Goal: Task Accomplishment & Management: Use online tool/utility

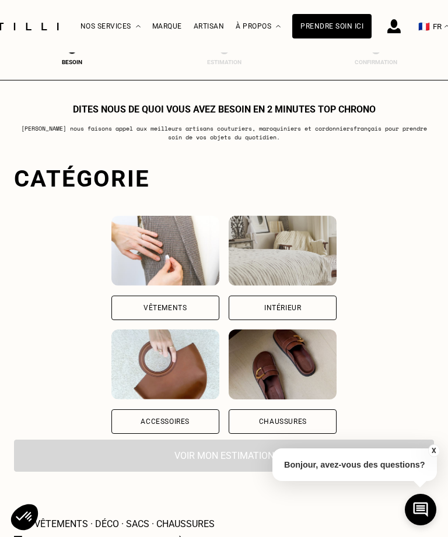
click at [189, 315] on div "Vêtements" at bounding box center [165, 308] width 108 height 24
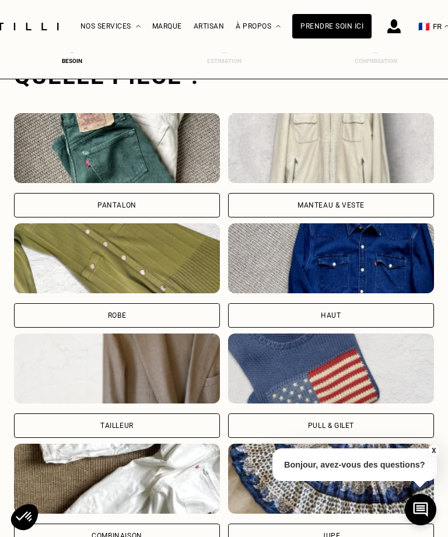
scroll to position [394, 0]
click at [365, 208] on div "Manteau & Veste" at bounding box center [331, 206] width 206 height 24
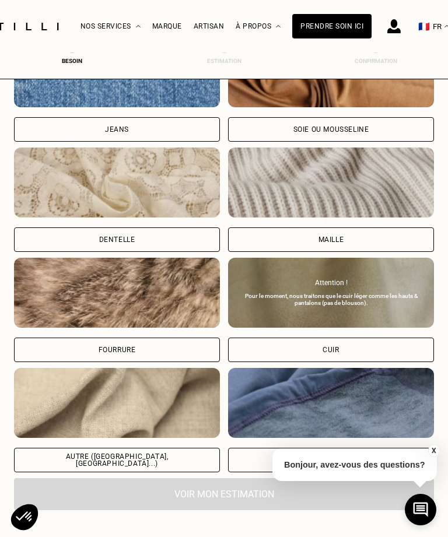
scroll to position [1250, 0]
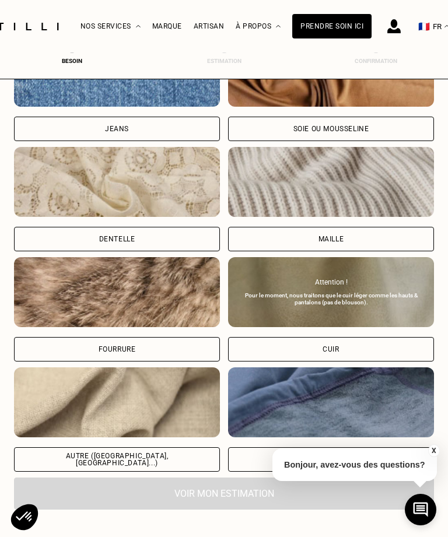
click at [157, 462] on div "Autre ([GEOGRAPHIC_DATA], [GEOGRAPHIC_DATA]...)" at bounding box center [117, 459] width 186 height 14
select select "FR"
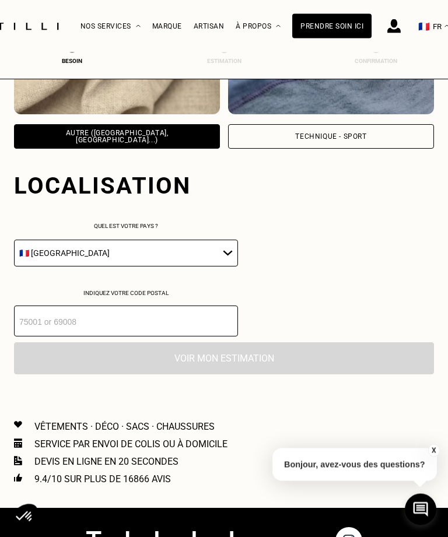
scroll to position [1651, 0]
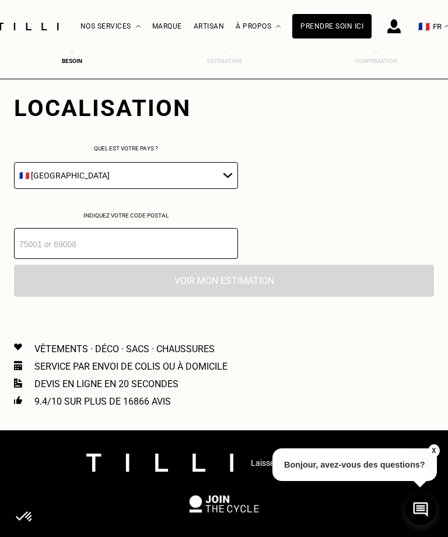
click at [182, 259] on input "number" at bounding box center [126, 243] width 224 height 31
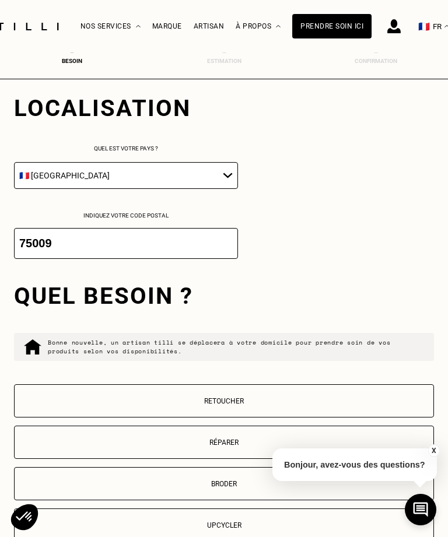
scroll to position [1661, 0]
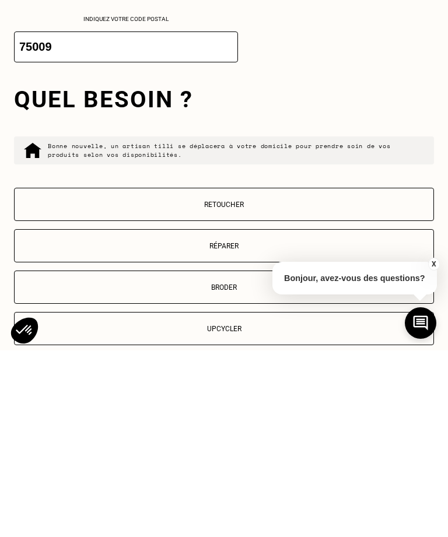
type input "75009"
click at [285, 387] on p "Retoucher" at bounding box center [223, 391] width 407 height 8
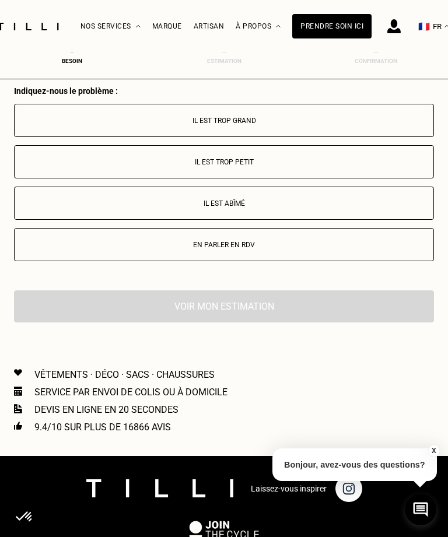
scroll to position [2154, 0]
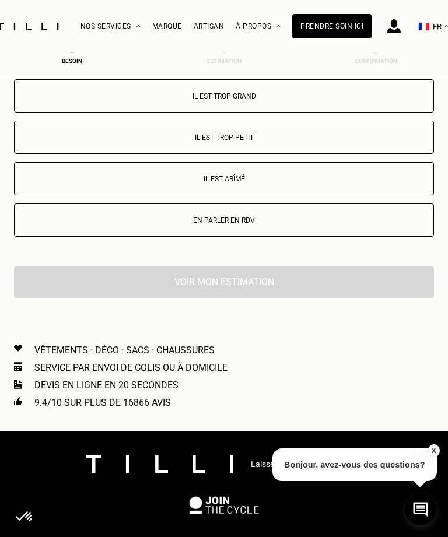
click at [290, 113] on button "Il est trop grand" at bounding box center [224, 95] width 420 height 33
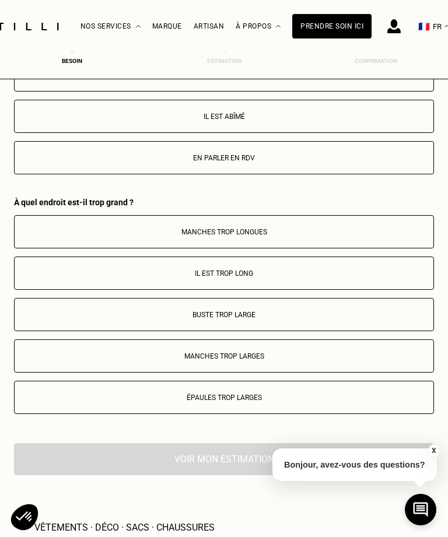
scroll to position [2353, 0]
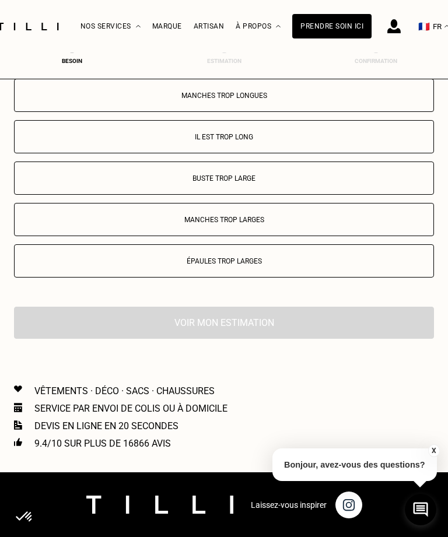
click at [262, 141] on p "Il est trop long" at bounding box center [223, 137] width 407 height 8
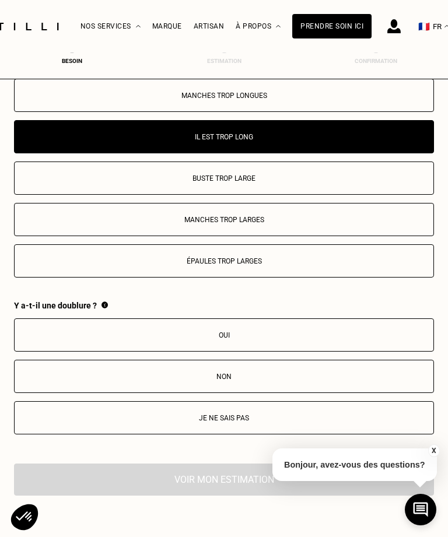
click at [303, 339] on p "Oui" at bounding box center [223, 335] width 407 height 8
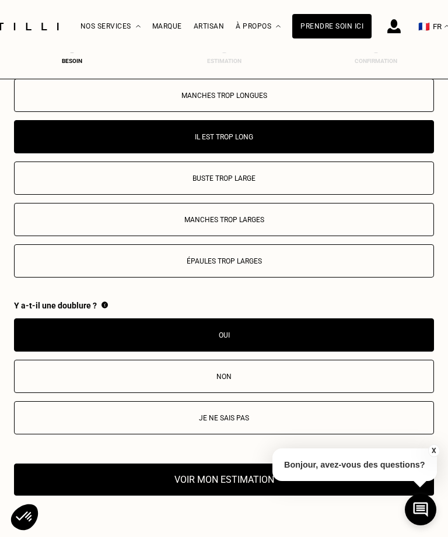
click at [226, 496] on button "Voir mon estimation" at bounding box center [224, 480] width 420 height 32
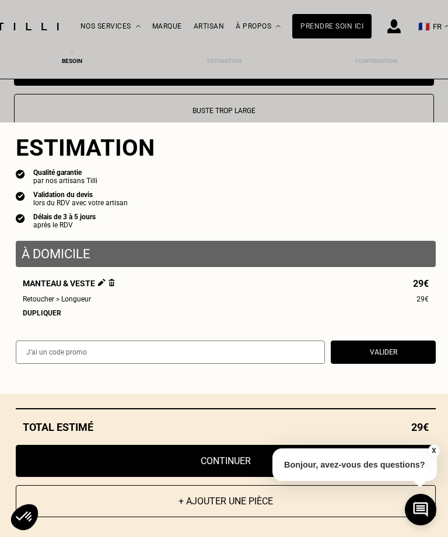
scroll to position [2416, 0]
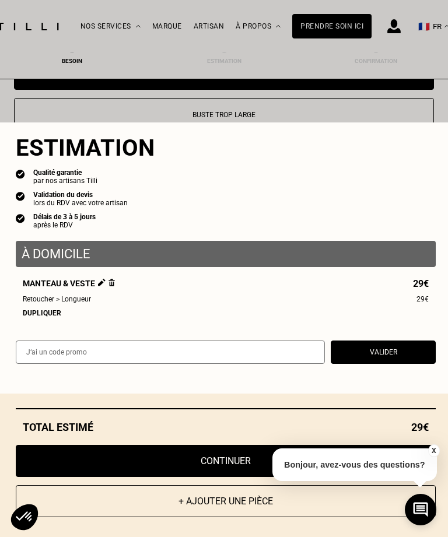
click at [433, 457] on button "X" at bounding box center [433, 450] width 12 height 13
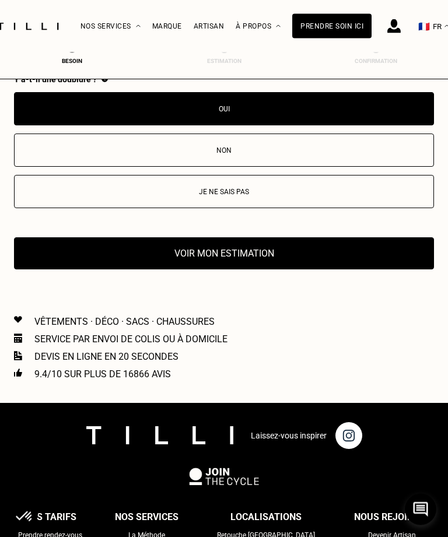
scroll to position [2579, 0]
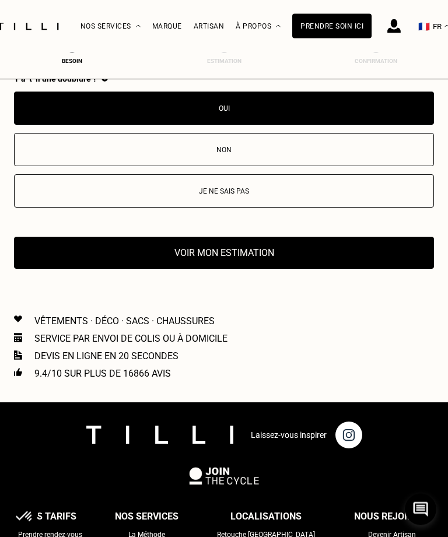
click at [268, 267] on button "Voir mon estimation" at bounding box center [224, 253] width 420 height 32
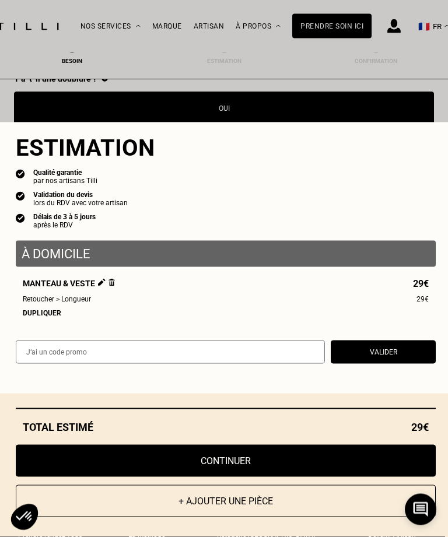
scroll to position [2580, 0]
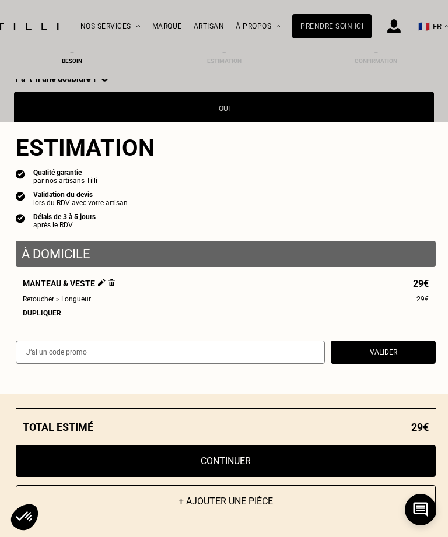
click at [305, 477] on button "Continuer" at bounding box center [226, 461] width 420 height 32
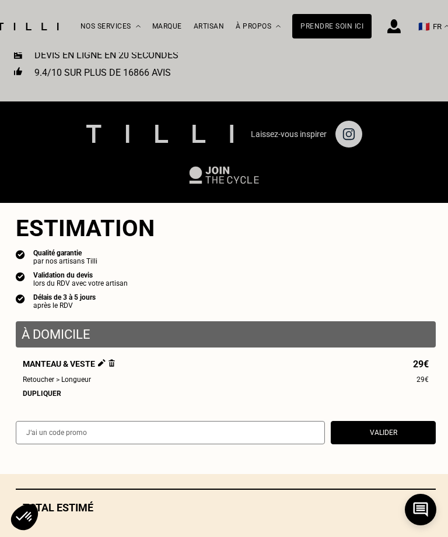
scroll to position [469, 0]
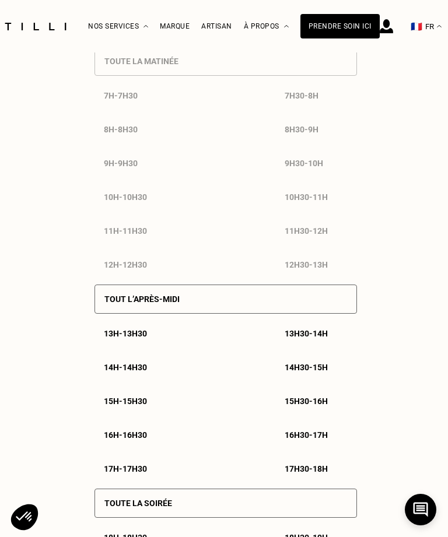
select select "FR"
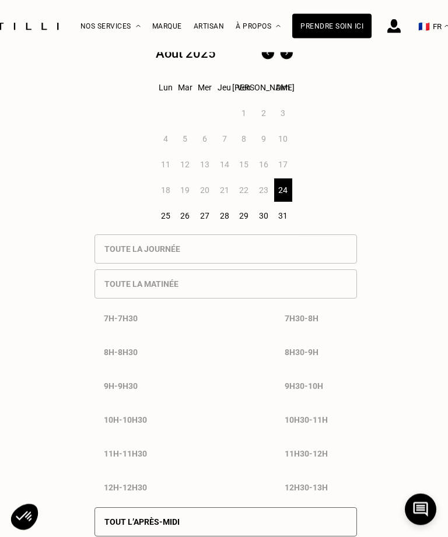
scroll to position [431, 0]
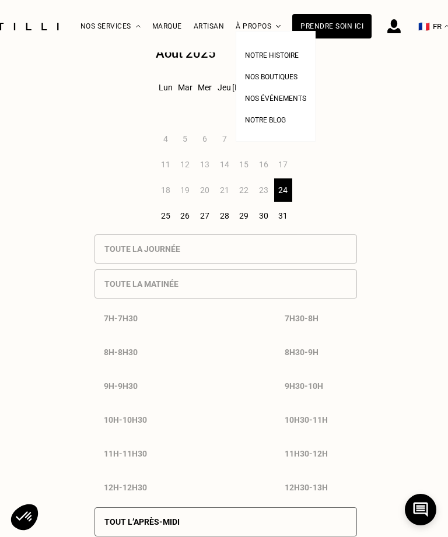
click at [282, 75] on span "Nos boutiques" at bounding box center [271, 77] width 52 height 8
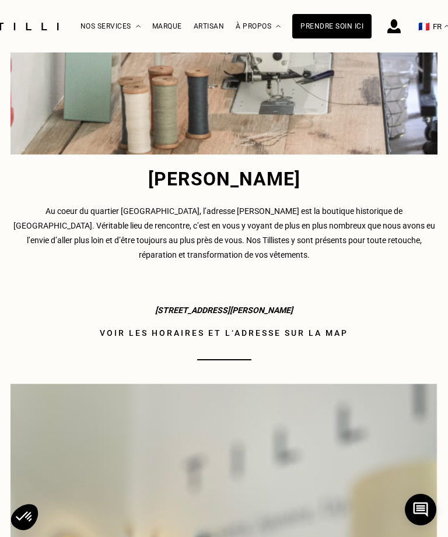
scroll to position [1057, 0]
